Goal: Transaction & Acquisition: Purchase product/service

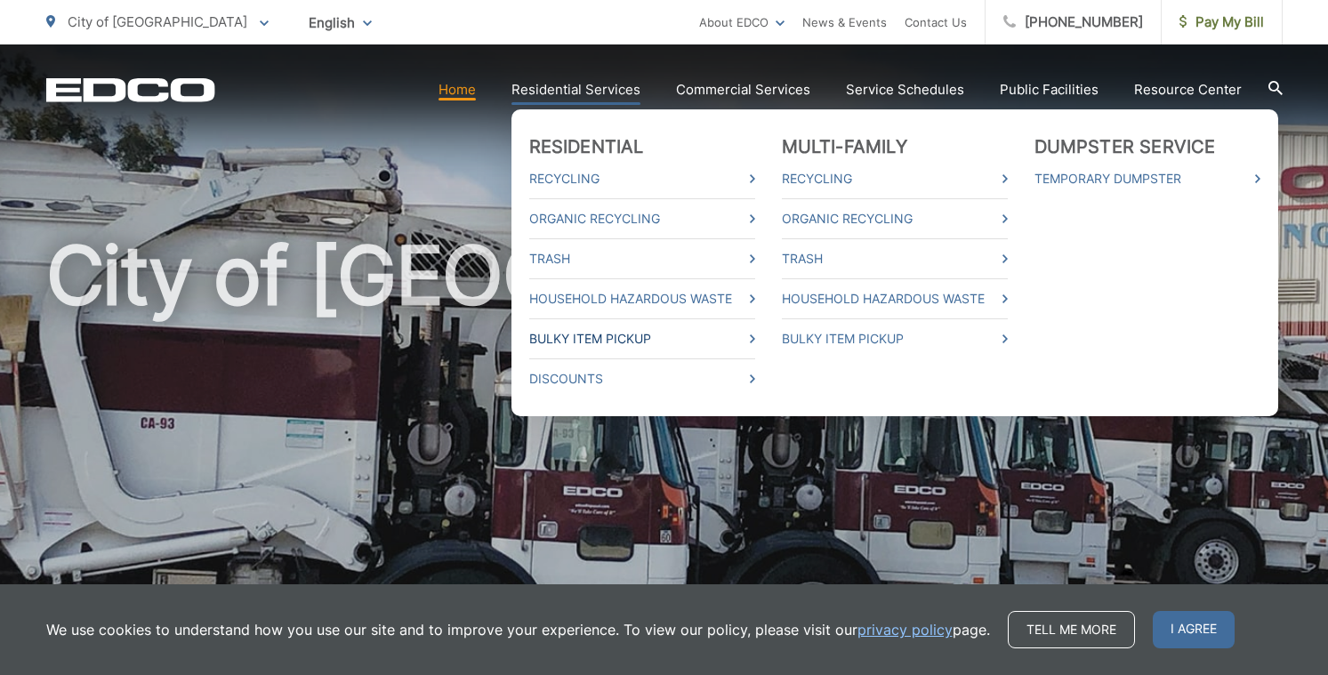
click at [625, 341] on link "Bulky Item Pickup" at bounding box center [642, 338] width 226 height 21
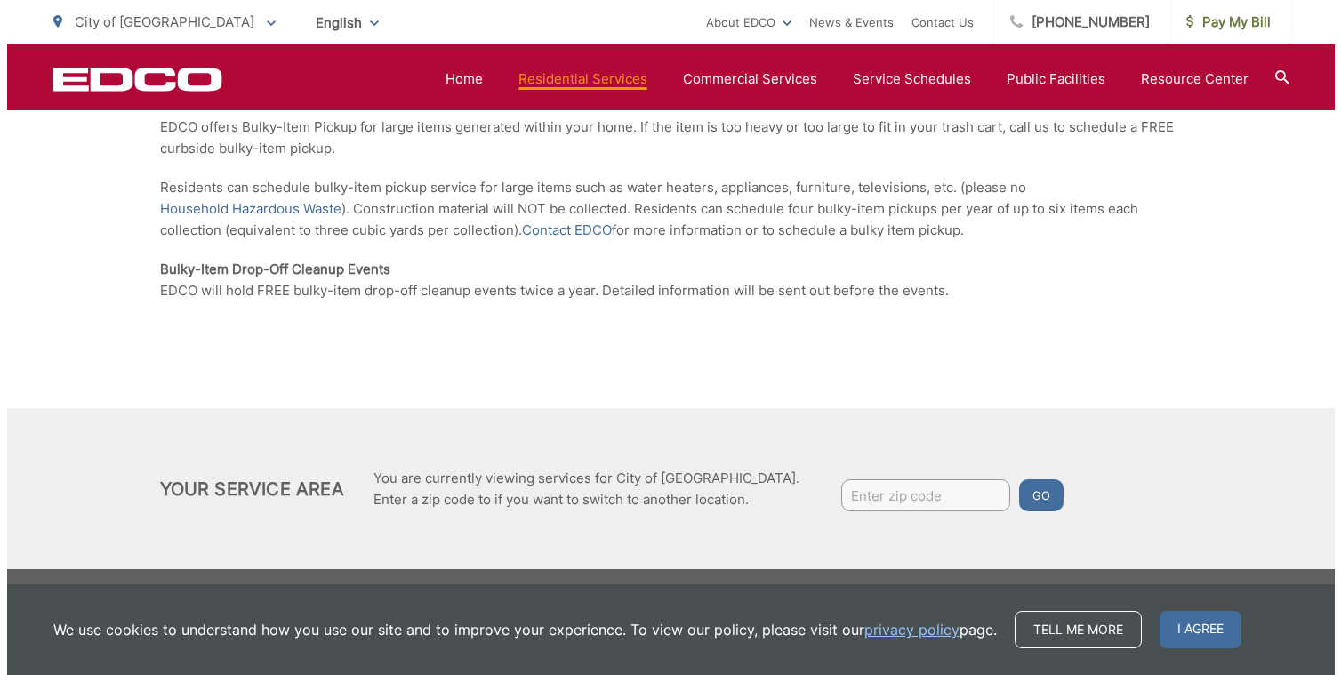
scroll to position [413, 0]
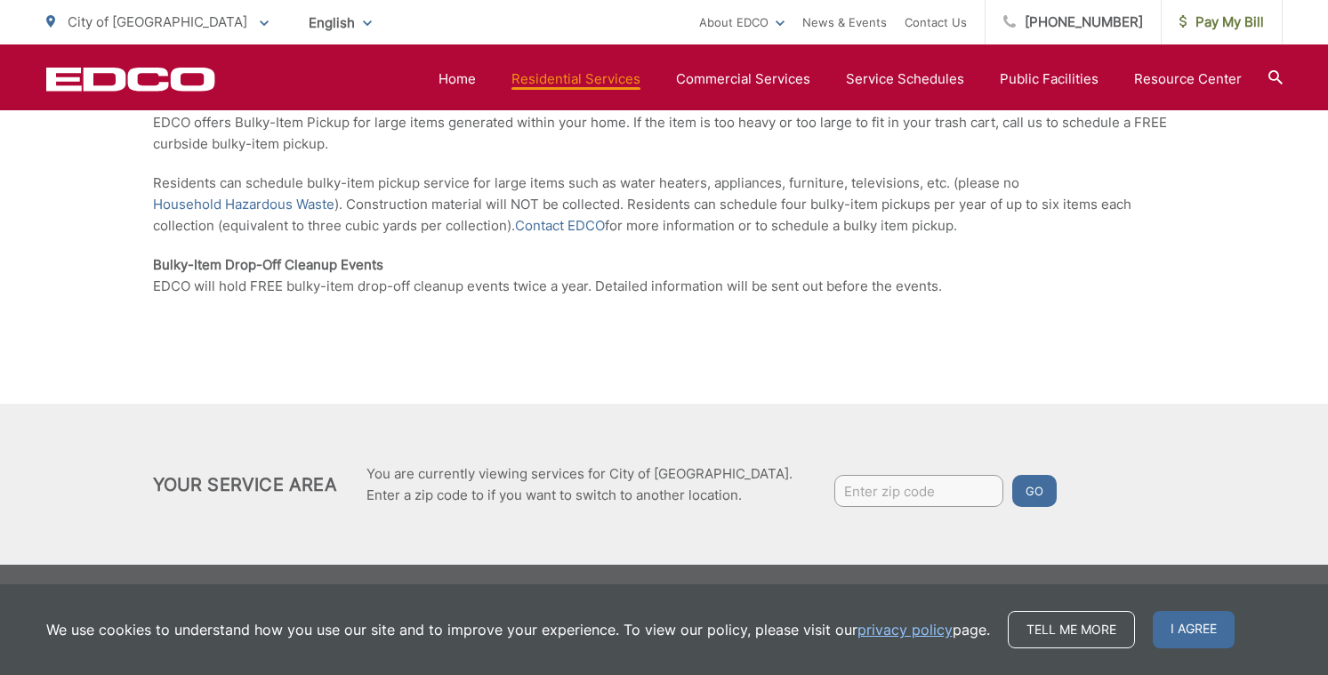
click at [834, 494] on input "Enter zip code" at bounding box center [918, 491] width 169 height 32
click at [834, 491] on input "092021" at bounding box center [918, 491] width 169 height 32
type input "92021"
click at [1012, 495] on button "Go" at bounding box center [1034, 491] width 44 height 32
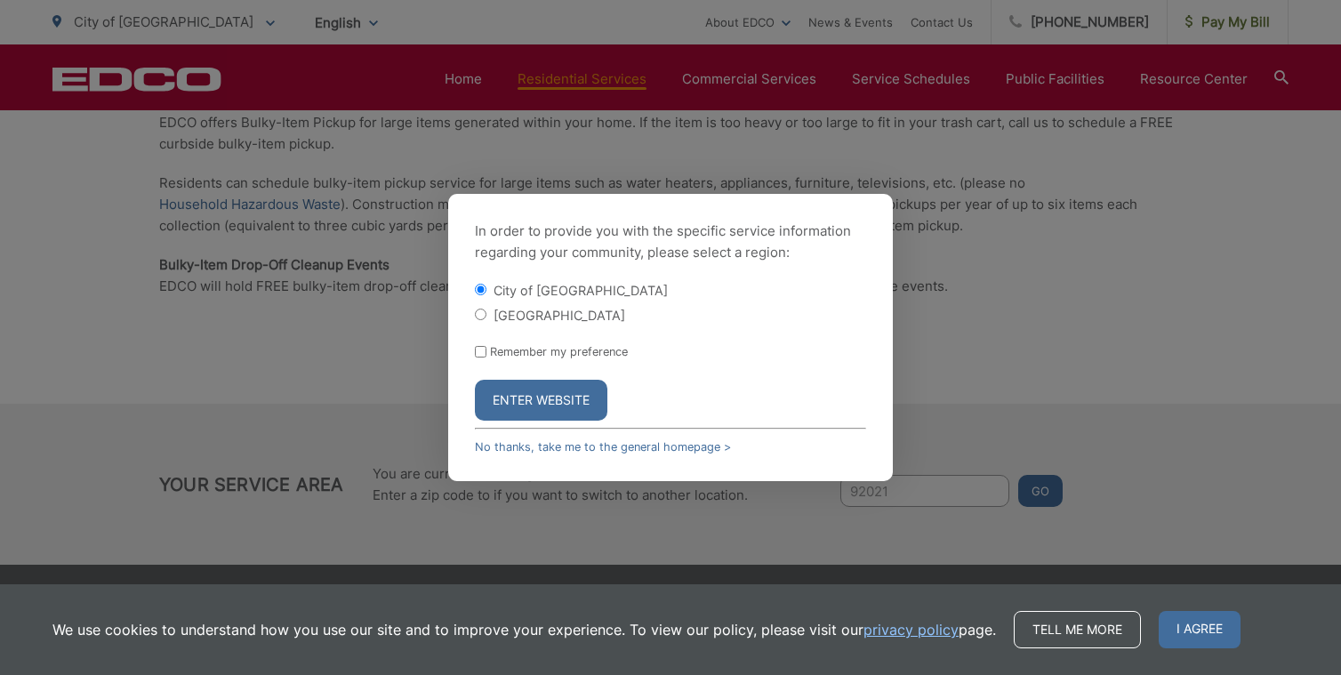
click at [527, 396] on button "Enter Website" at bounding box center [541, 400] width 133 height 41
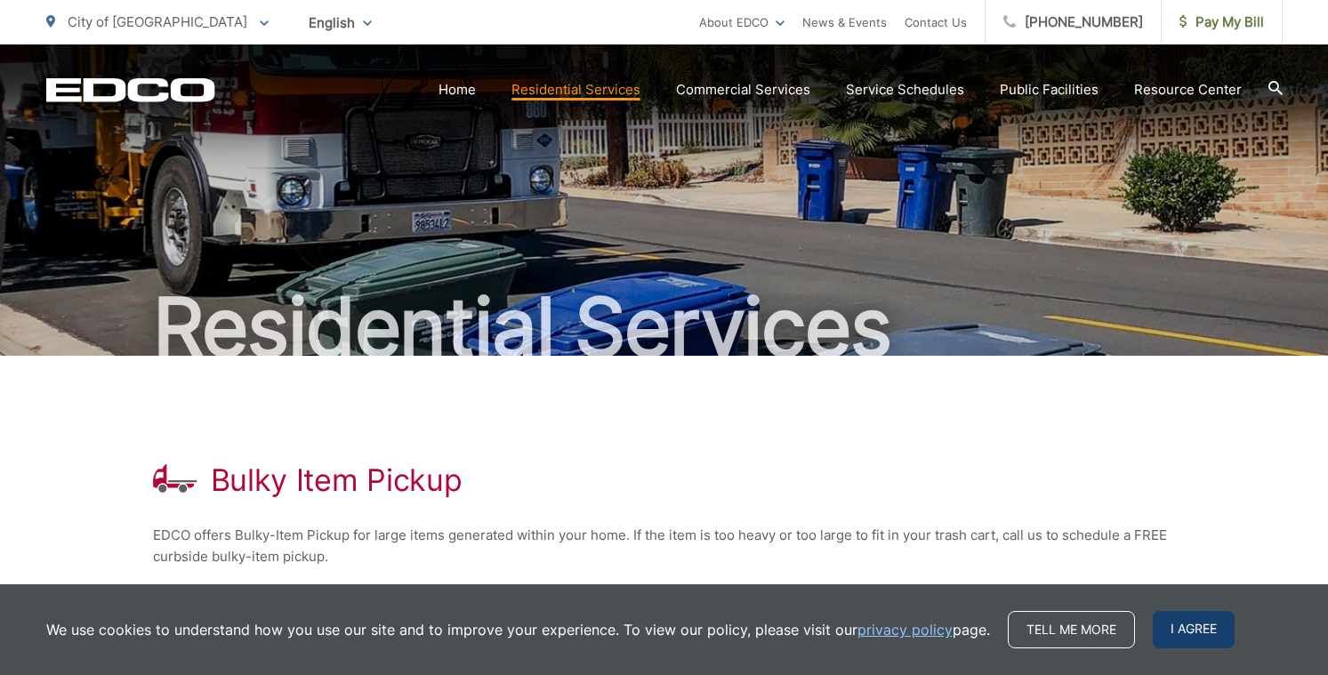
click at [1186, 626] on span "I agree" at bounding box center [1194, 629] width 82 height 37
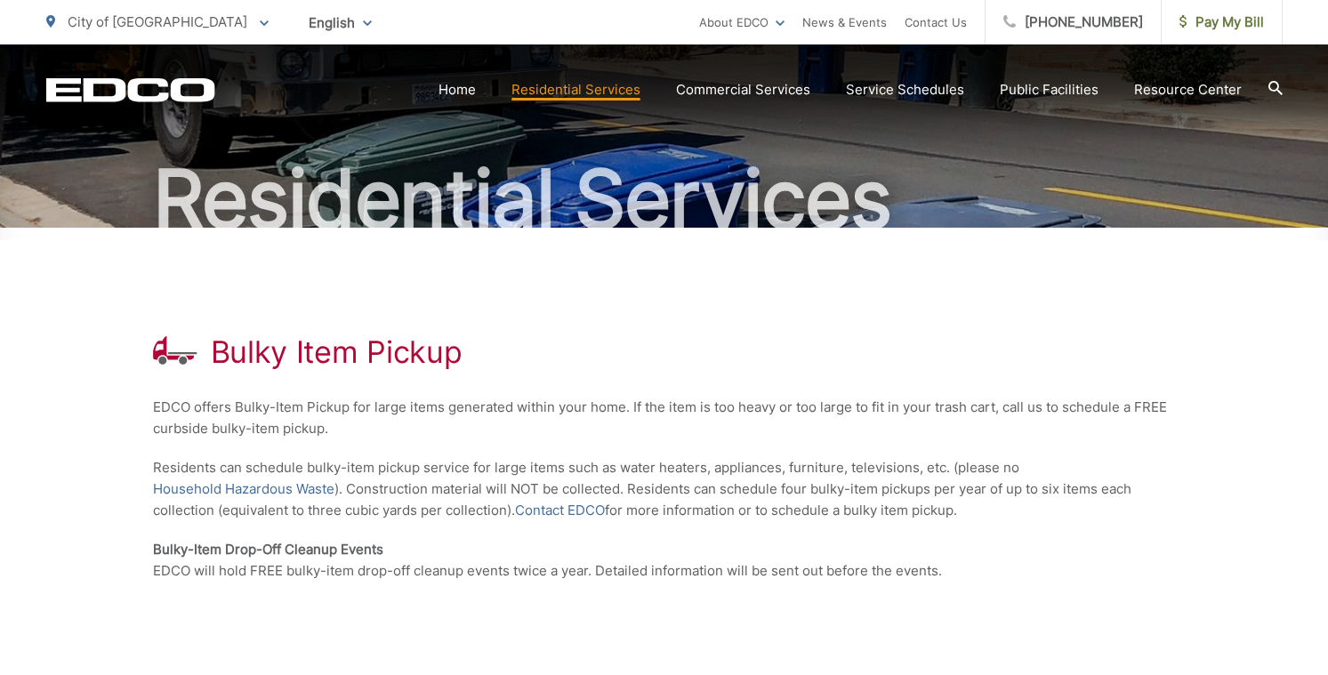
scroll to position [117, 0]
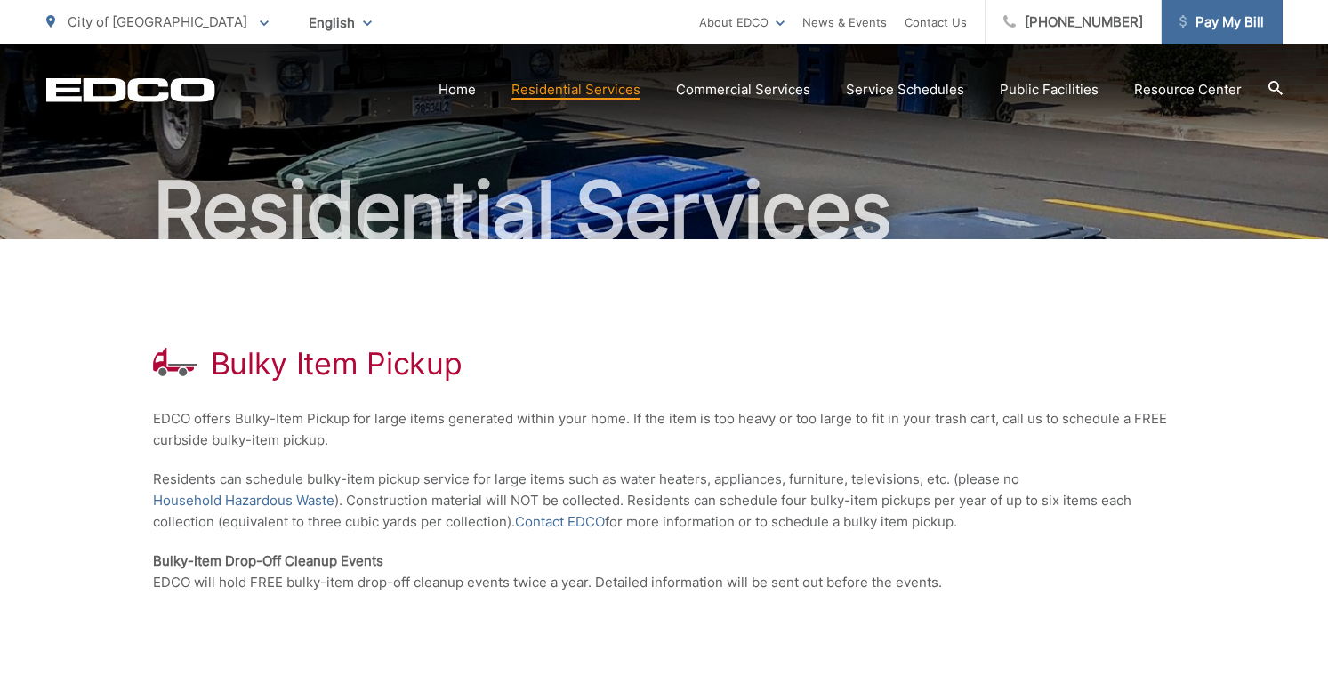
click at [1217, 23] on span "Pay My Bill" at bounding box center [1221, 22] width 84 height 21
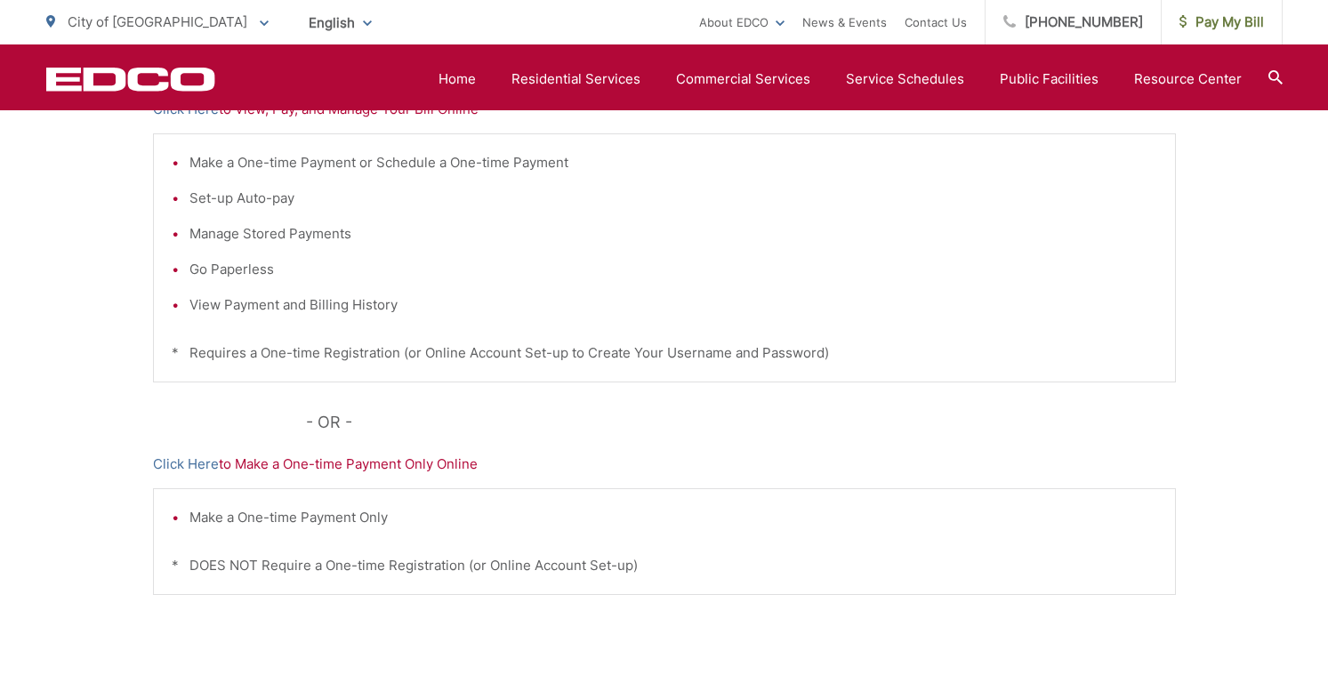
scroll to position [462, 0]
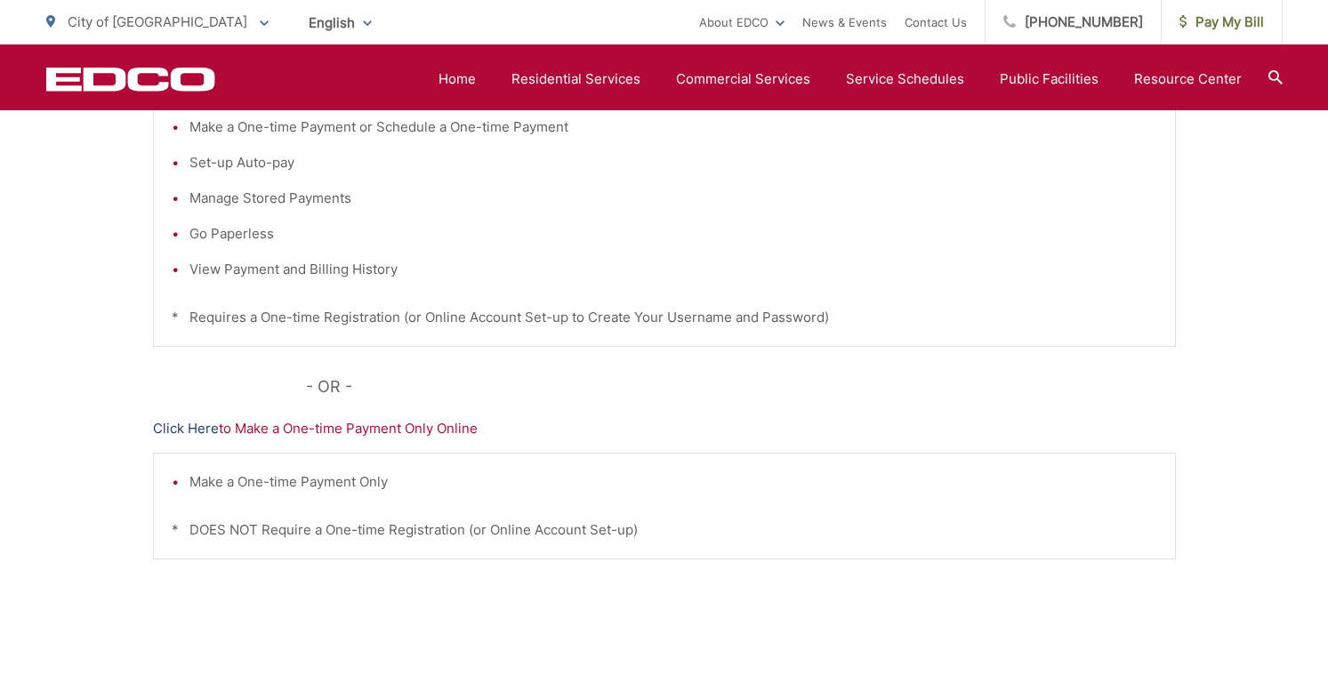
click at [197, 430] on link "Click Here" at bounding box center [186, 428] width 66 height 21
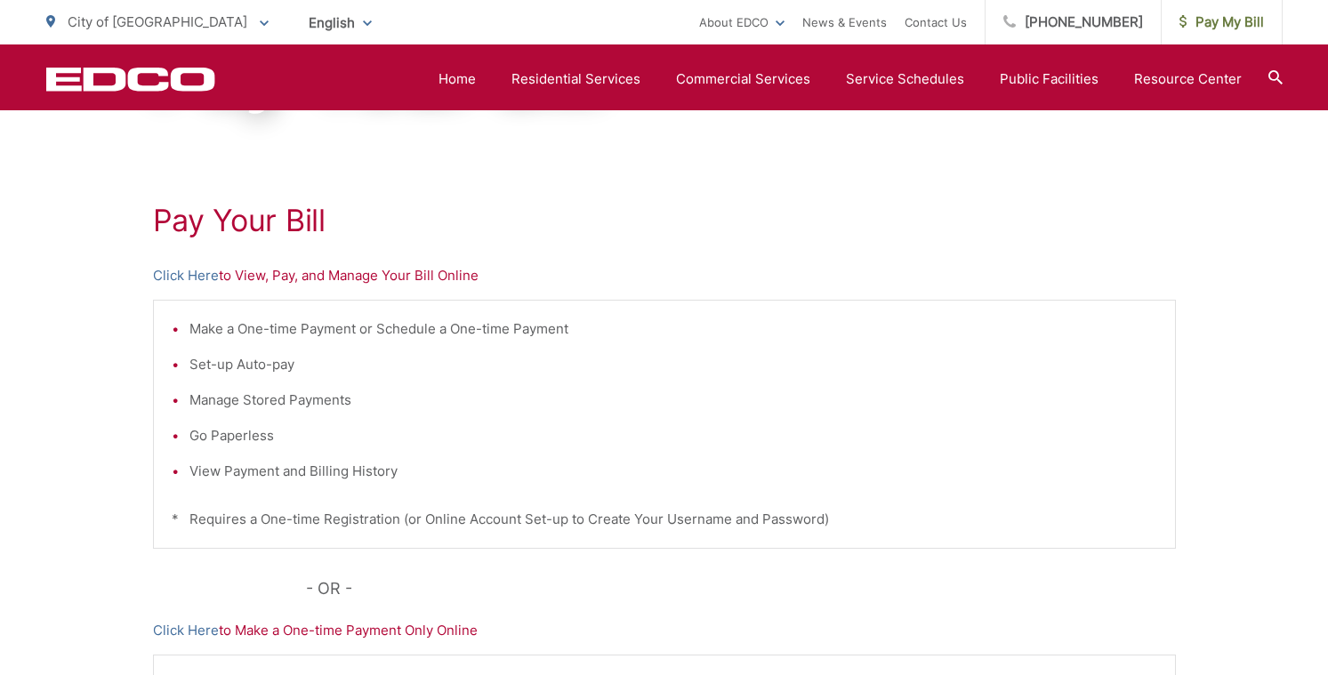
scroll to position [153, 0]
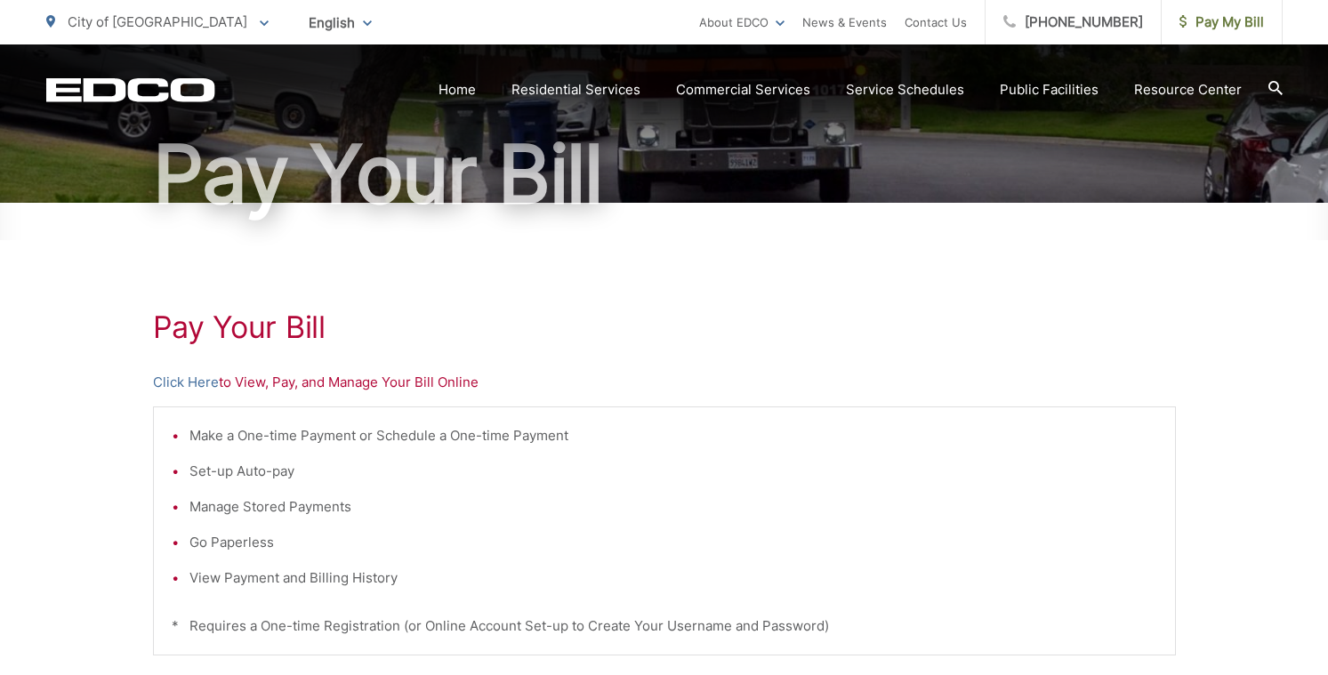
click at [468, 365] on div "Pay Your [PERSON_NAME] Here to View, Pay, and Manage Your Bill Online Make a On…" at bounding box center [664, 602] width 1023 height 799
click at [185, 377] on link "Click Here" at bounding box center [186, 382] width 66 height 21
